Goal: Information Seeking & Learning: Learn about a topic

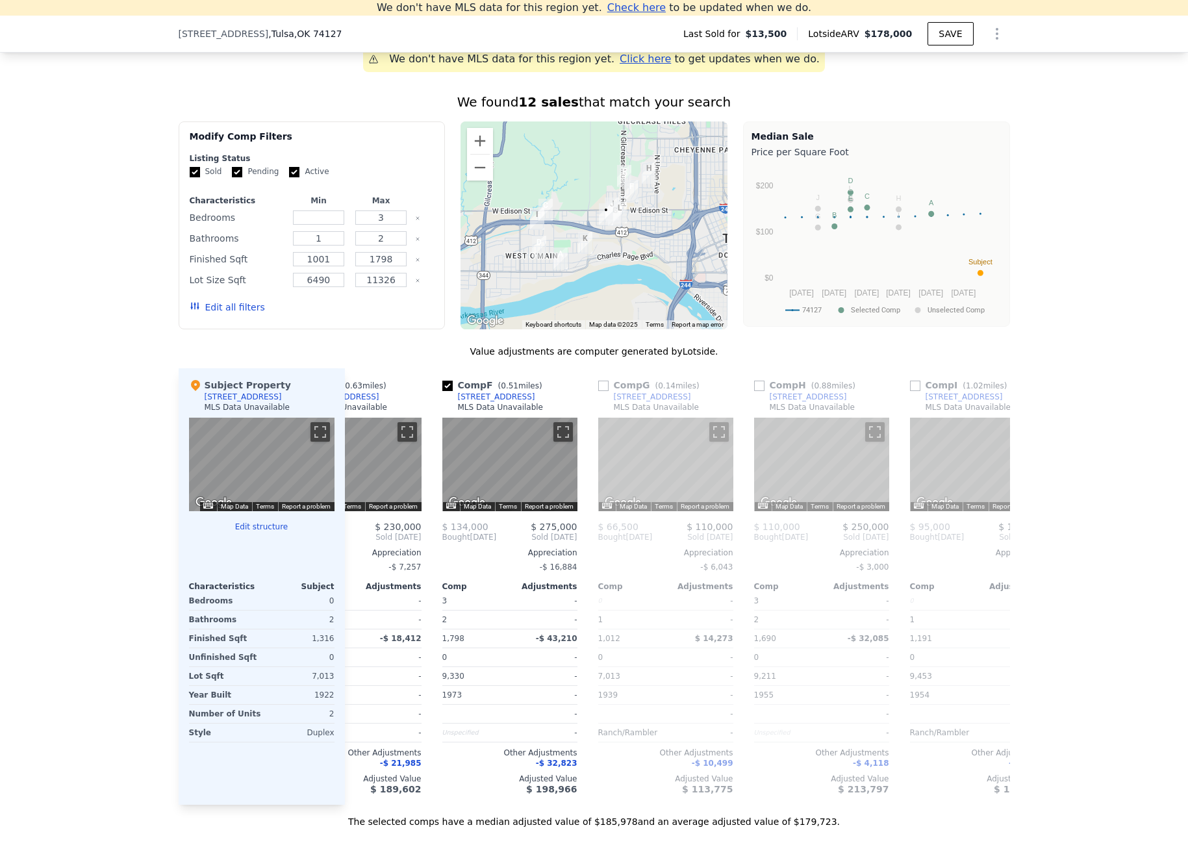
scroll to position [0, 838]
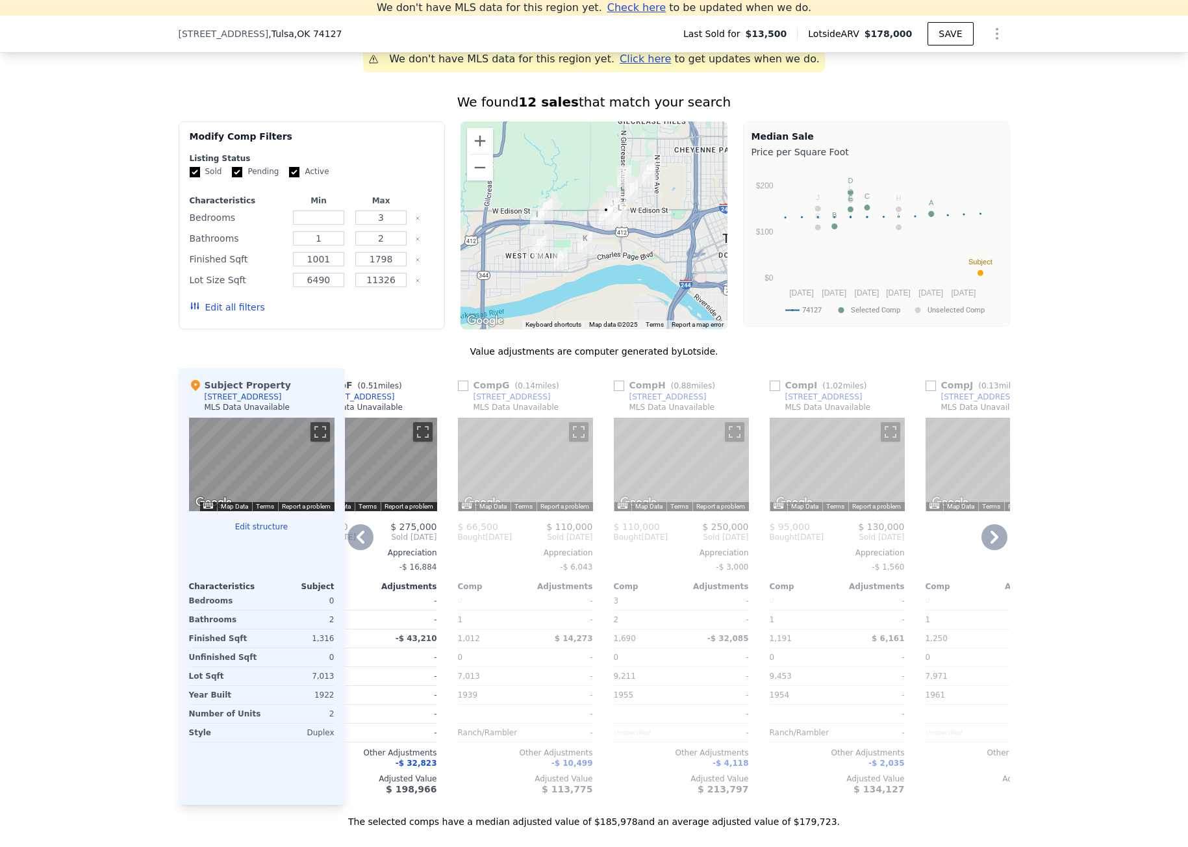
click at [672, 402] on div "[STREET_ADDRESS]" at bounding box center [667, 397] width 77 height 10
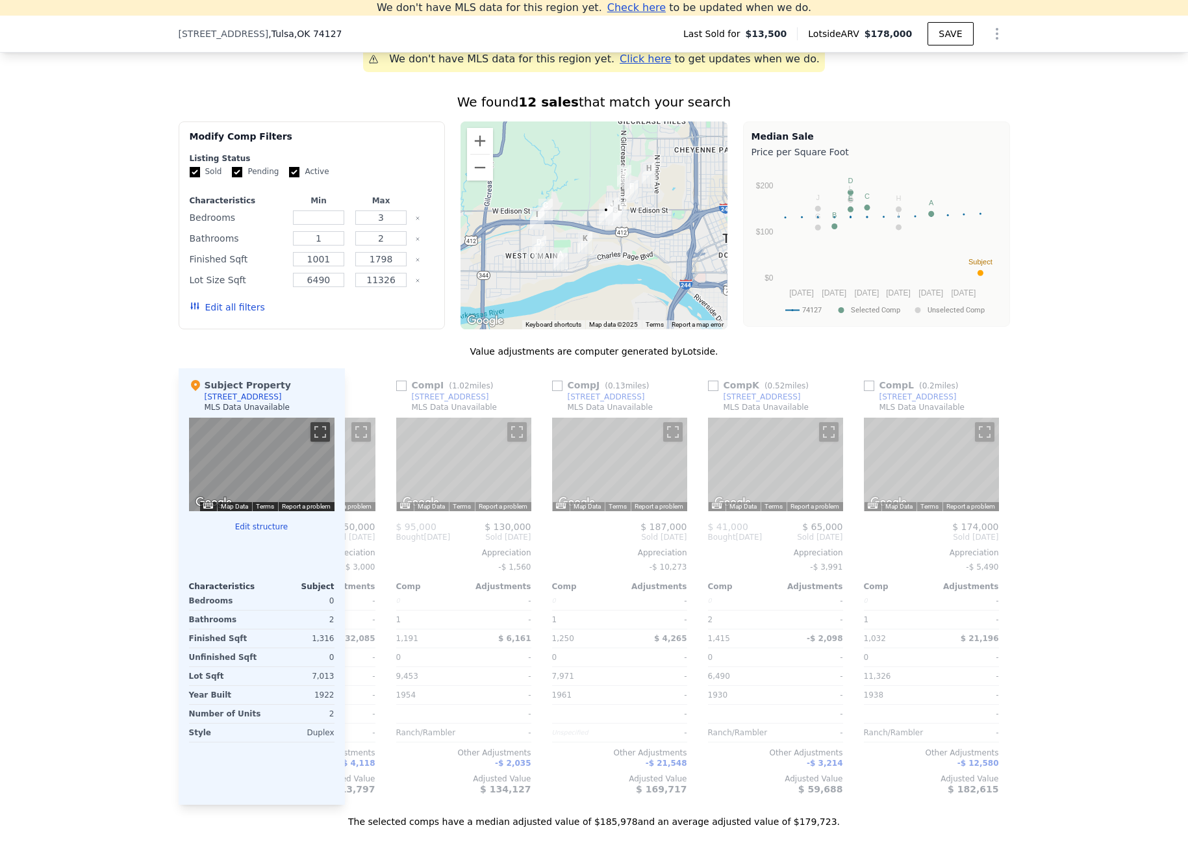
scroll to position [0, 1217]
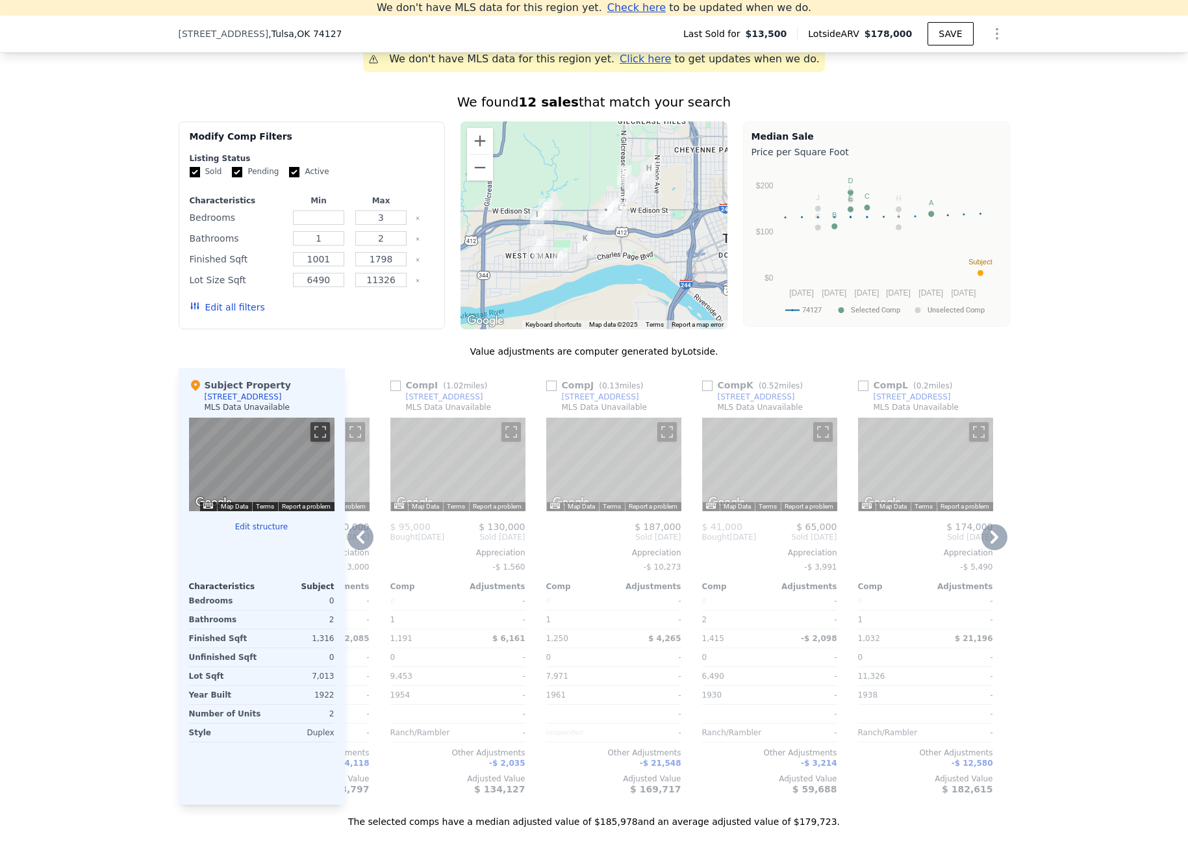
click at [593, 402] on div "516 N 27th Ave W" at bounding box center [600, 397] width 77 height 10
click at [901, 402] on div "2508 W Easton St" at bounding box center [912, 397] width 77 height 10
click at [981, 547] on icon at bounding box center [994, 537] width 26 height 26
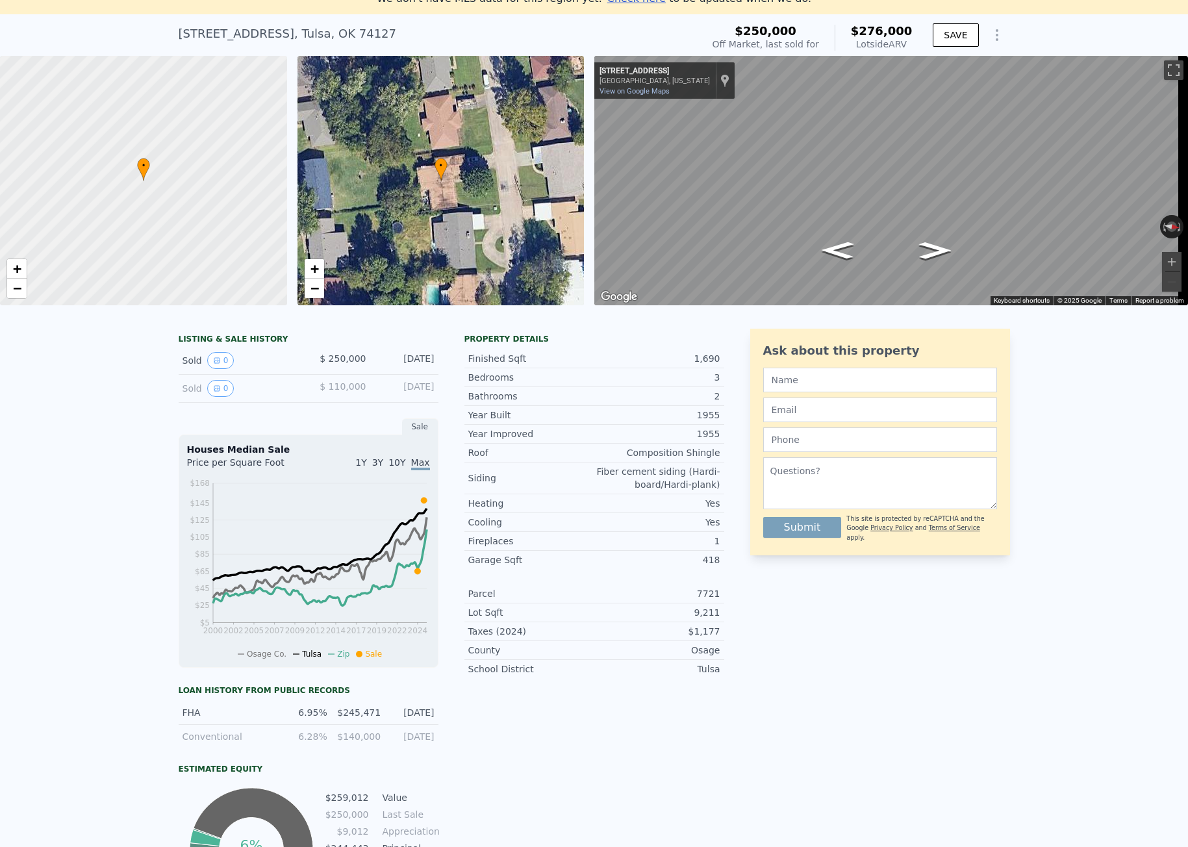
scroll to position [15, 0]
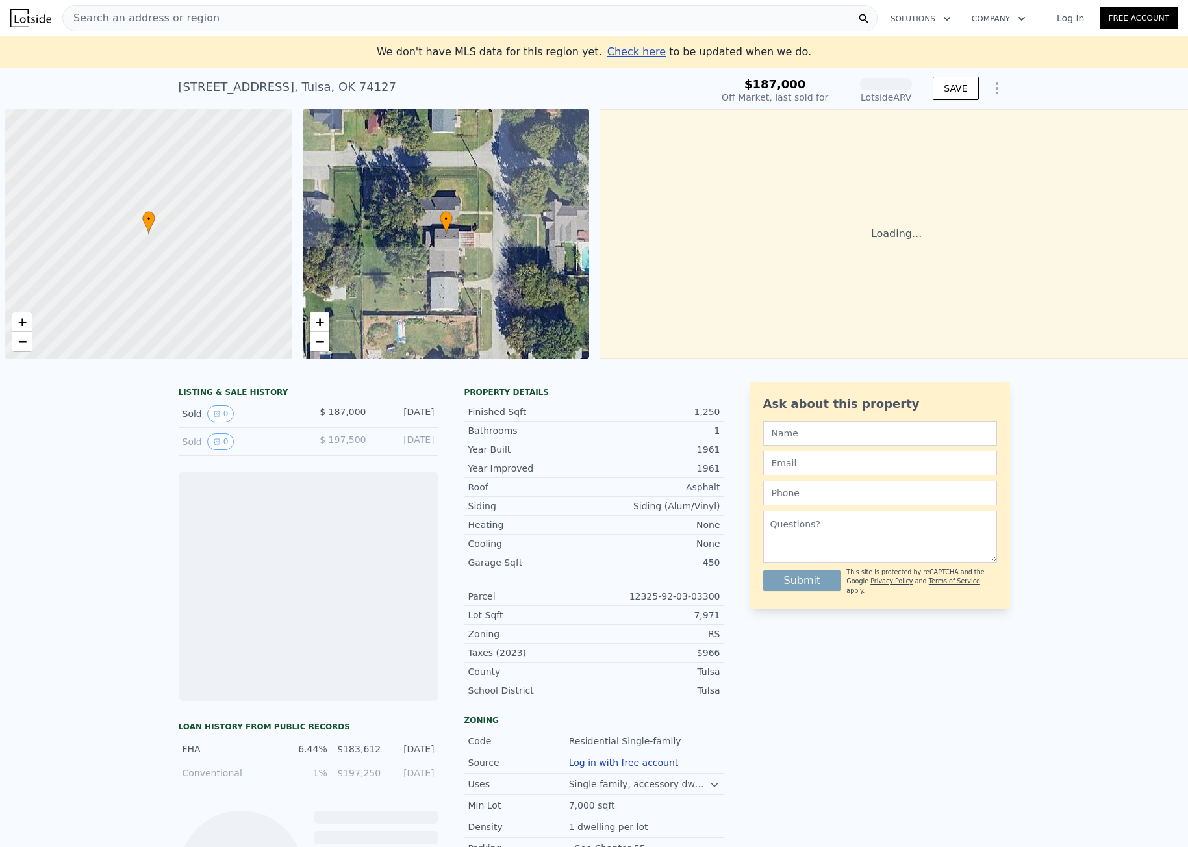
scroll to position [0, 5]
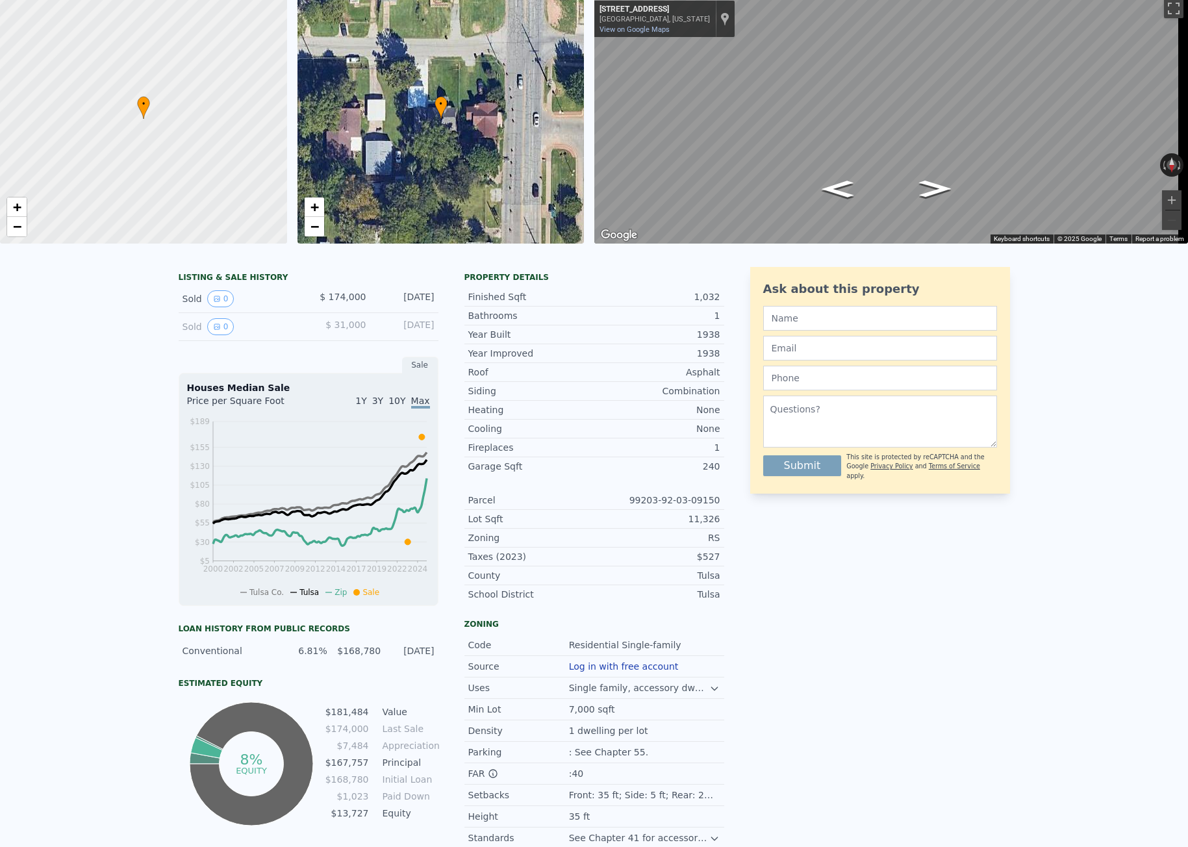
scroll to position [15, 0]
